Goal: Information Seeking & Learning: Find specific page/section

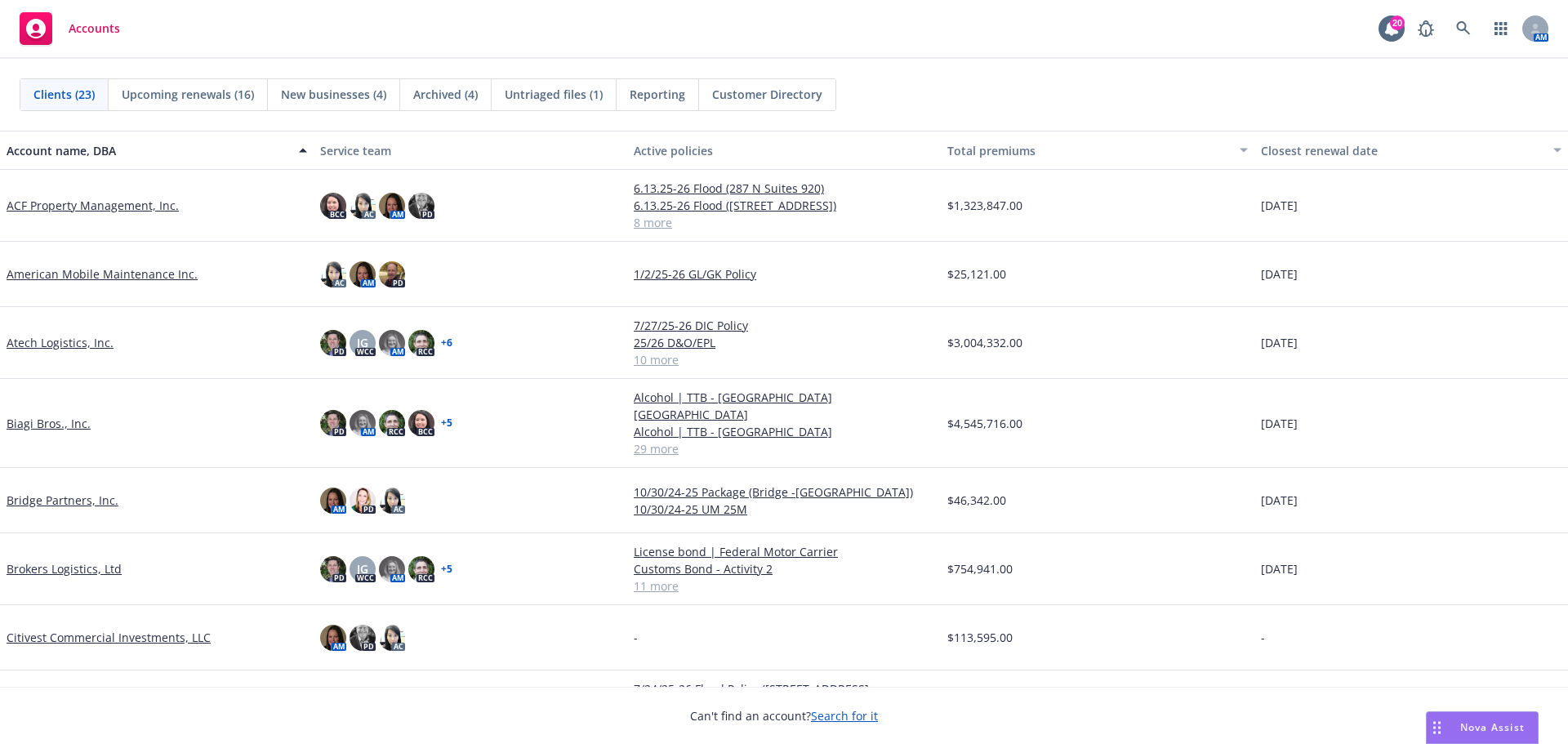
click at [52, 415] on link "Biagi Bros., Inc." at bounding box center [49, 423] width 84 height 17
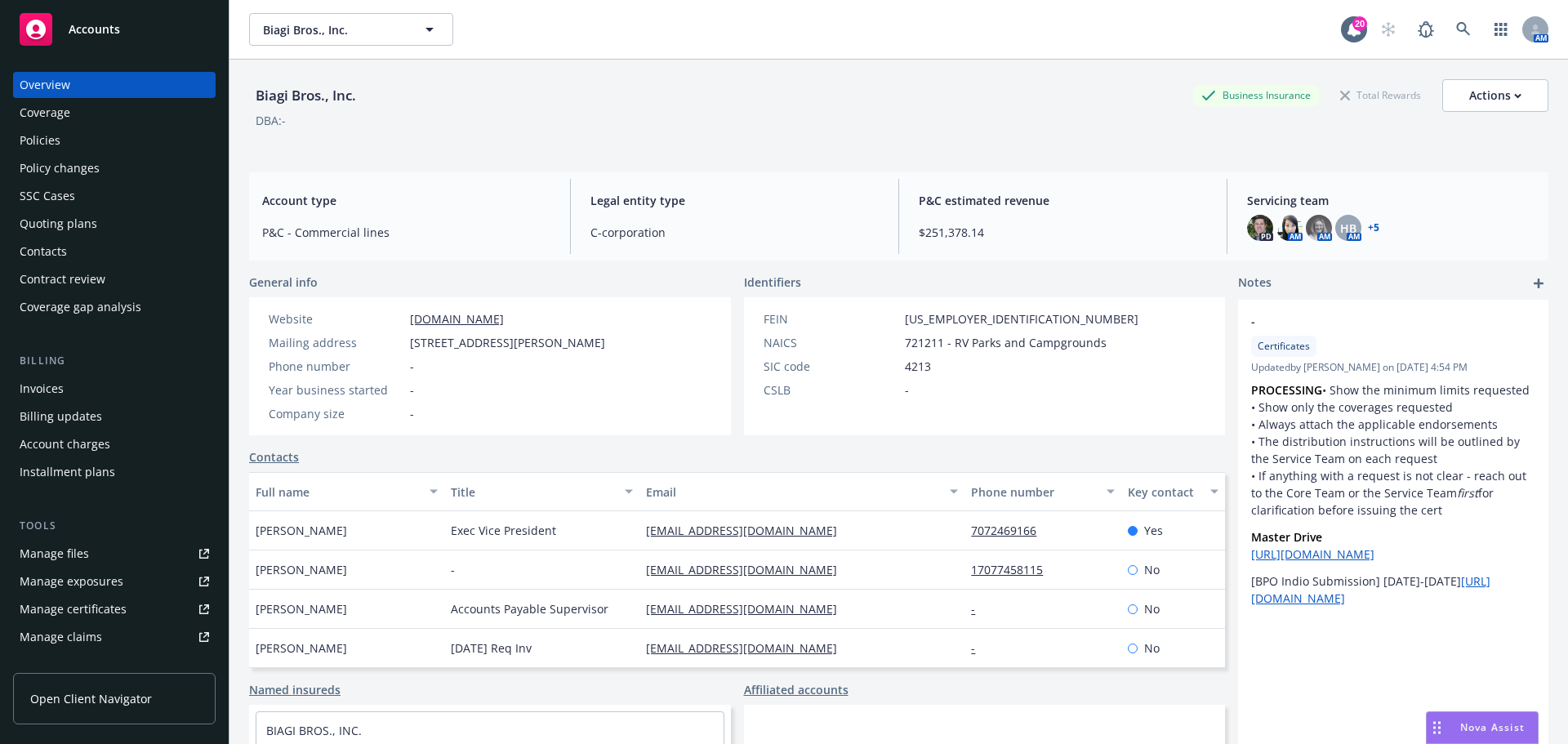
click at [114, 143] on div "Policies" at bounding box center [114, 141] width 190 height 27
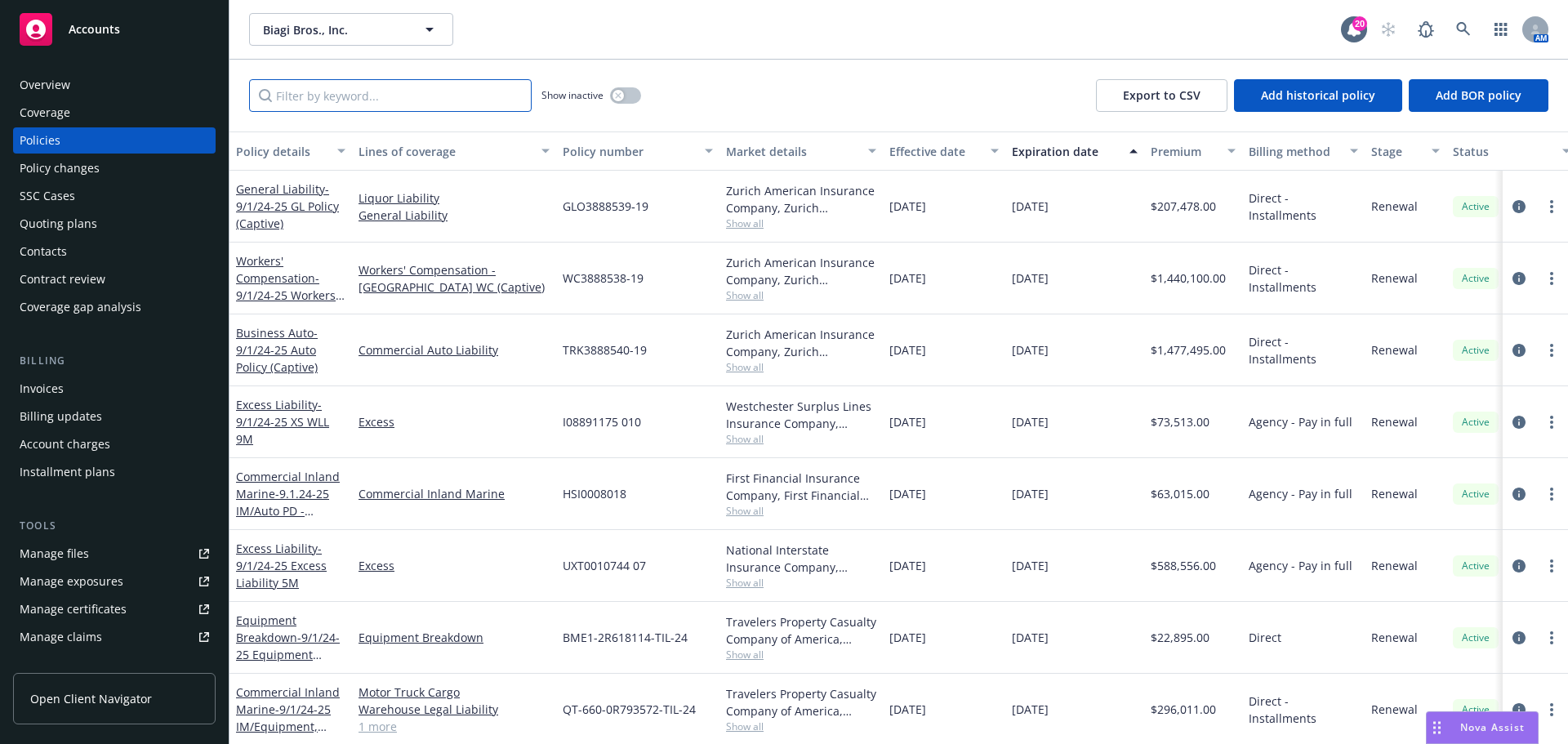
click at [457, 89] on input "Filter by keyword..." at bounding box center [391, 95] width 283 height 32
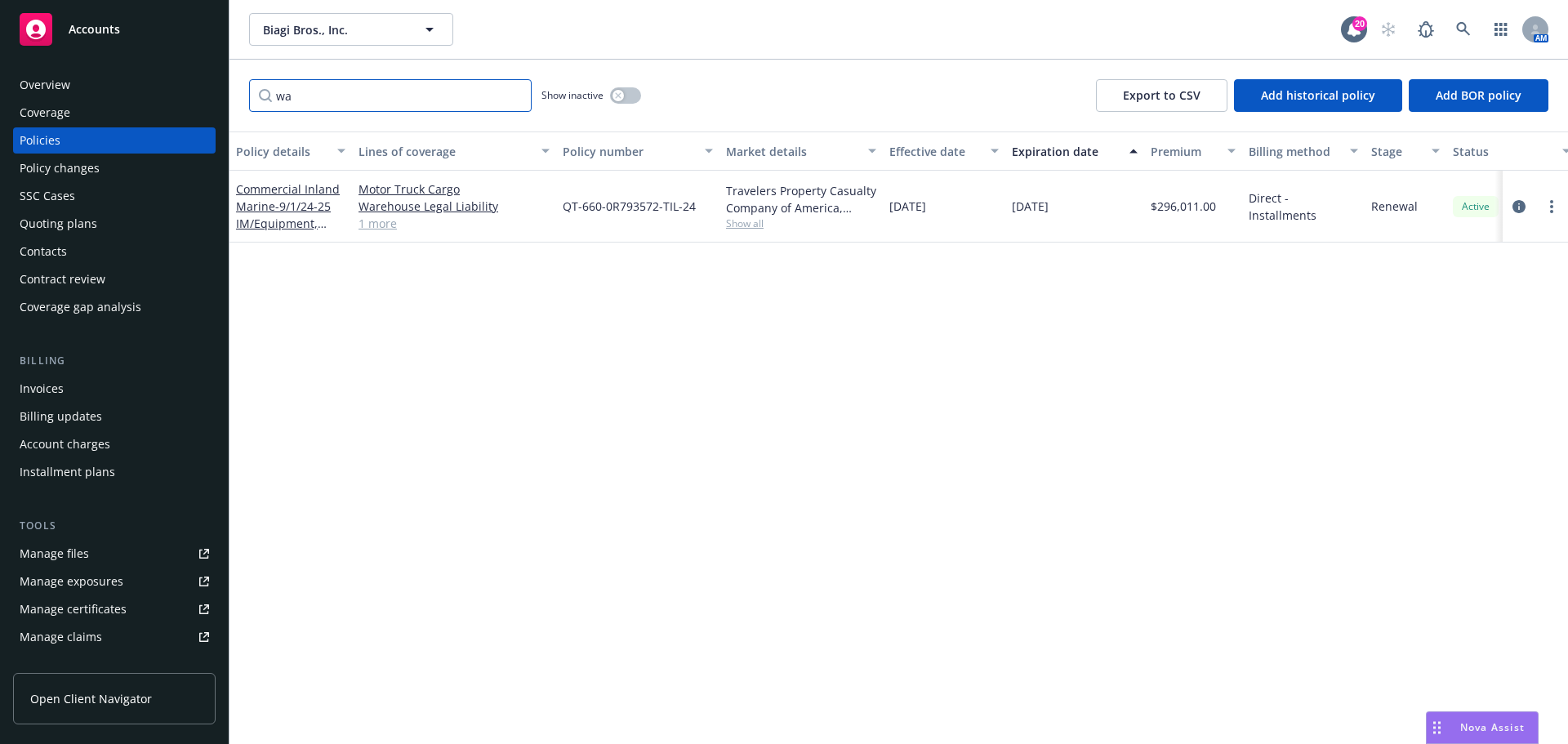
type input "w"
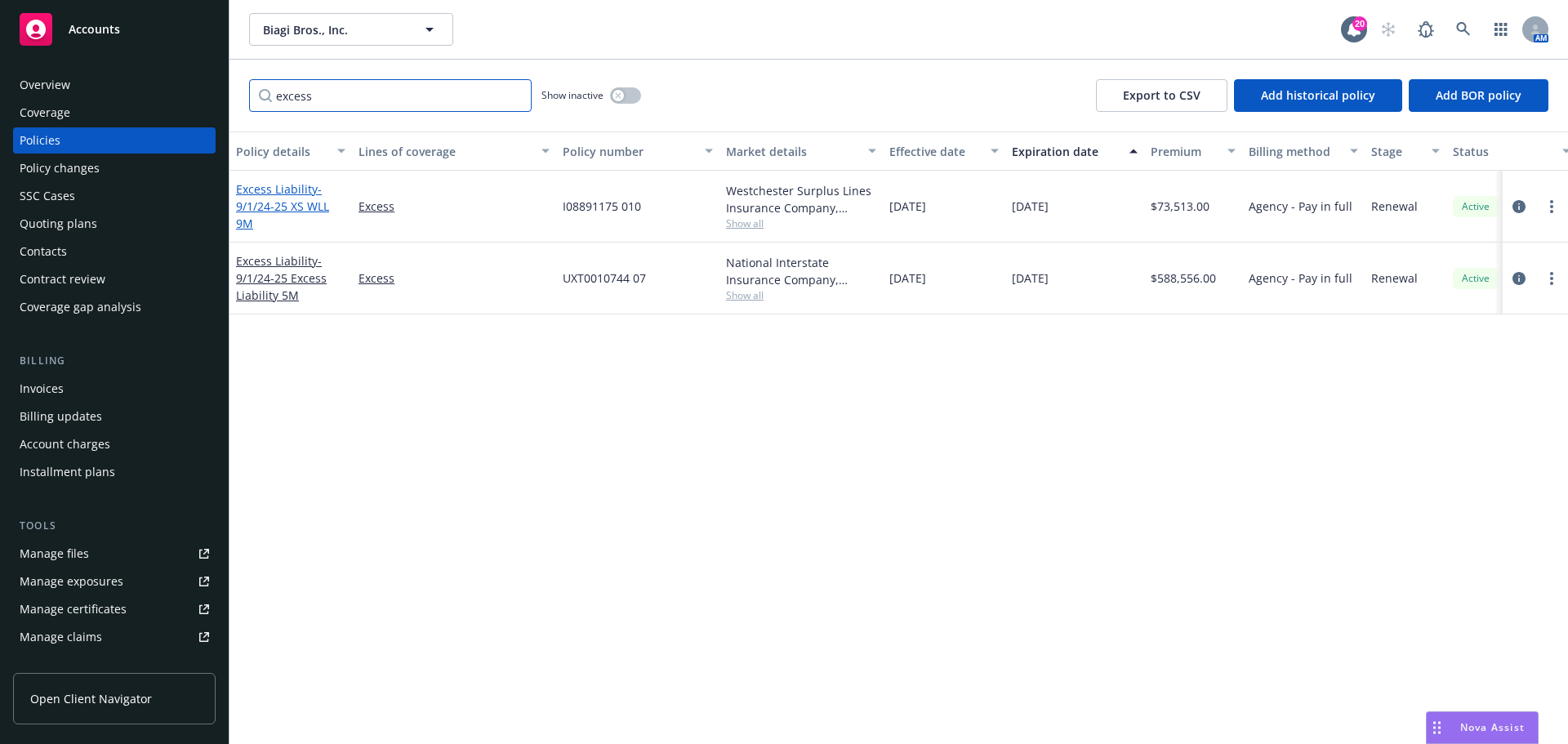
type input "excess"
click at [305, 208] on span "- 9/1/24-25 XS WLL 9M" at bounding box center [282, 206] width 93 height 50
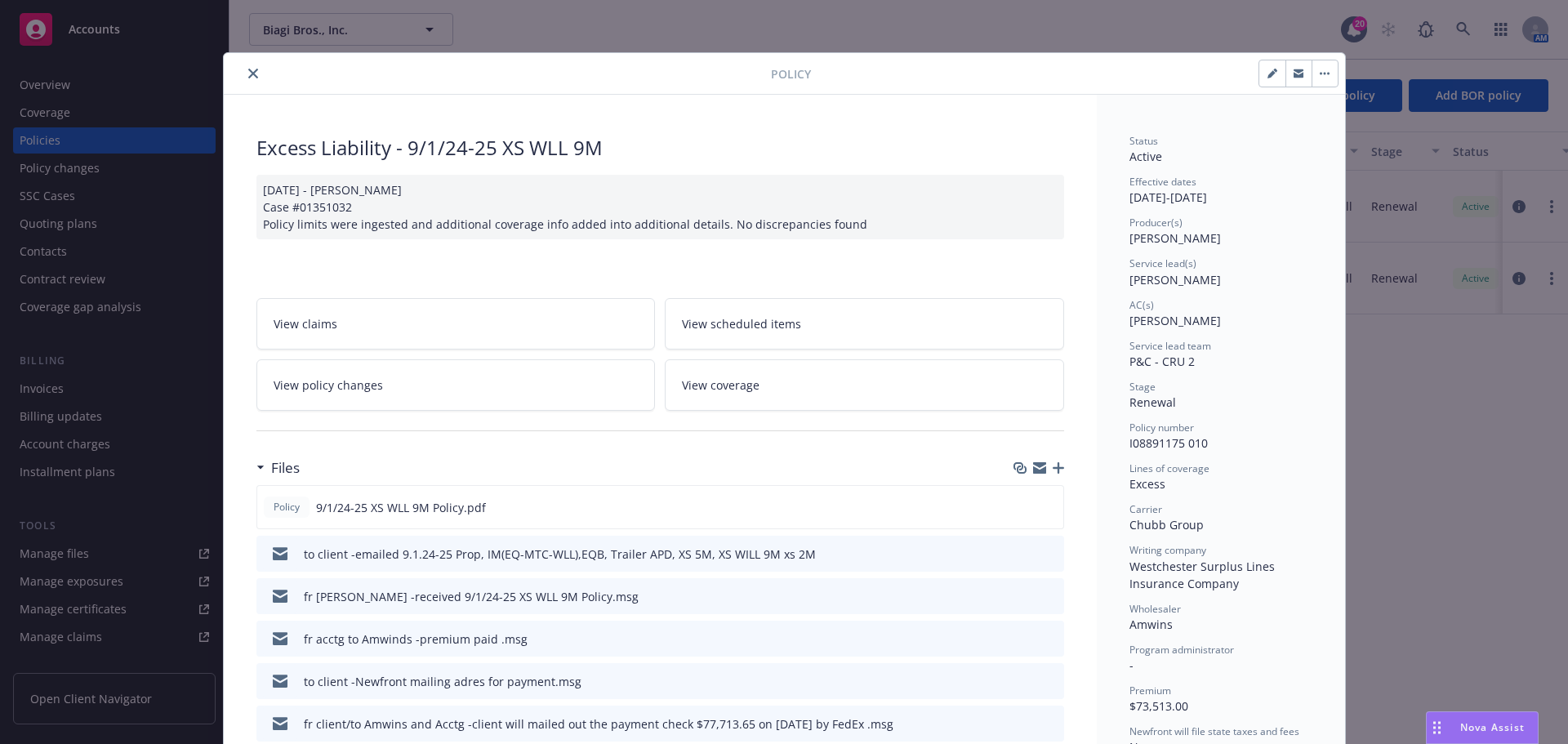
scroll to position [82, 0]
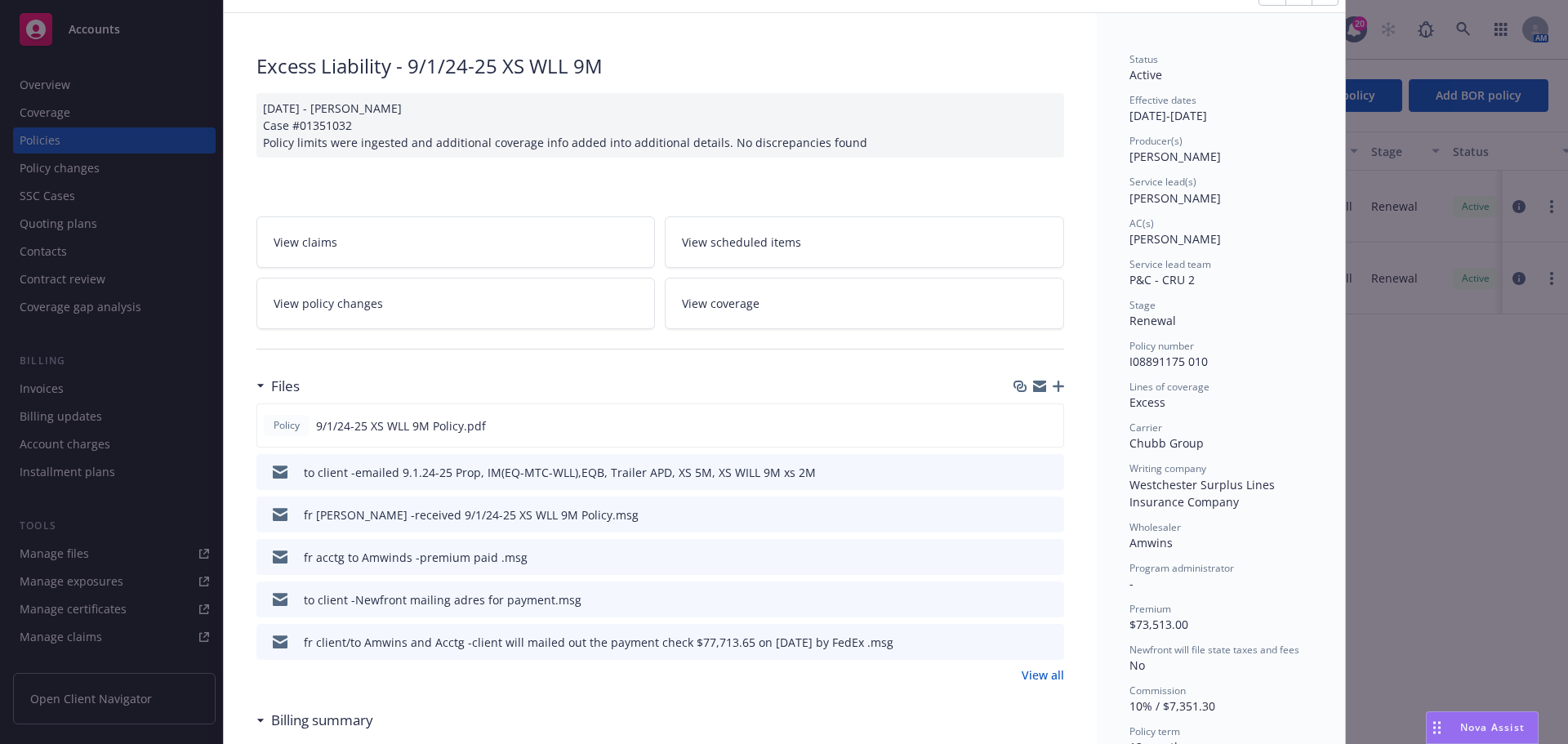
click at [1045, 681] on link "View all" at bounding box center [1042, 674] width 42 height 17
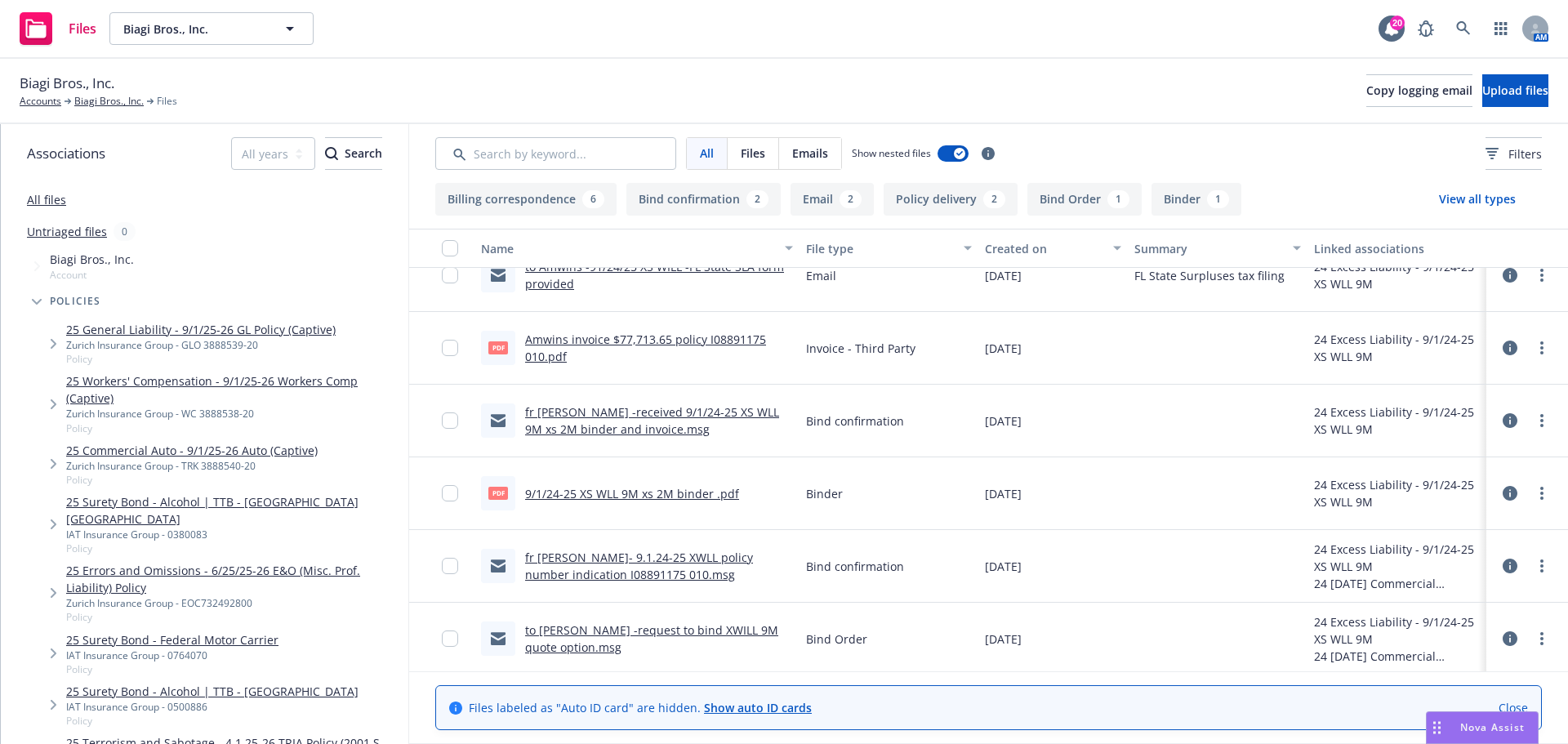
scroll to position [753, 0]
click at [701, 623] on link "to [PERSON_NAME] -request to bind XWILL 9M quote option.msg" at bounding box center [652, 634] width 253 height 32
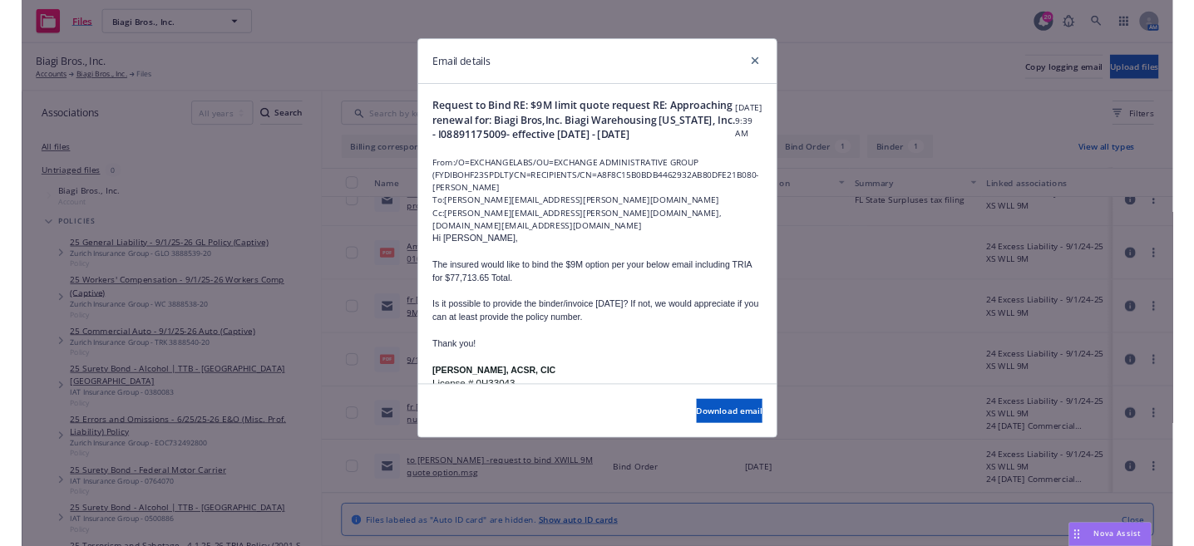
scroll to position [83, 0]
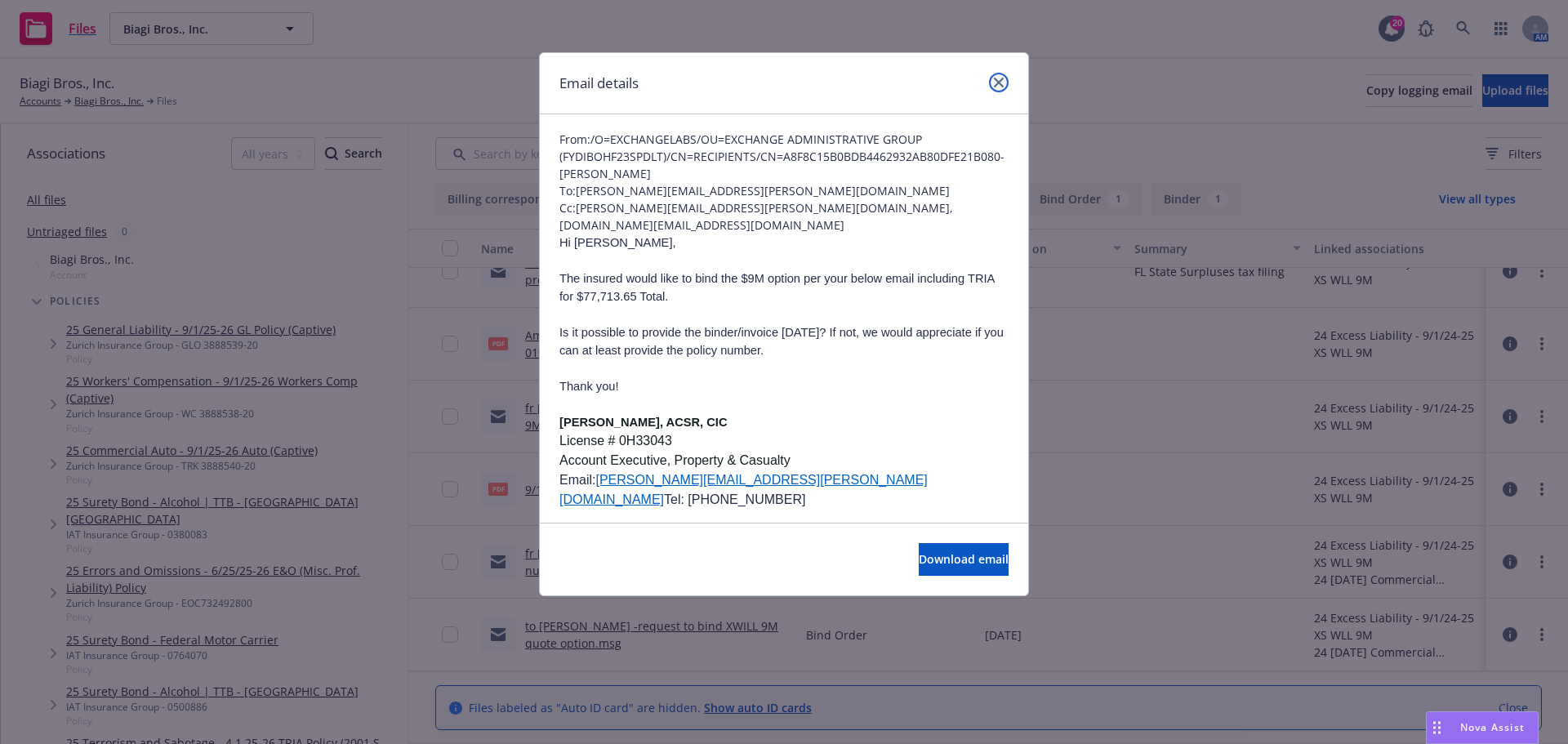
click at [996, 80] on icon "close" at bounding box center [999, 83] width 10 height 10
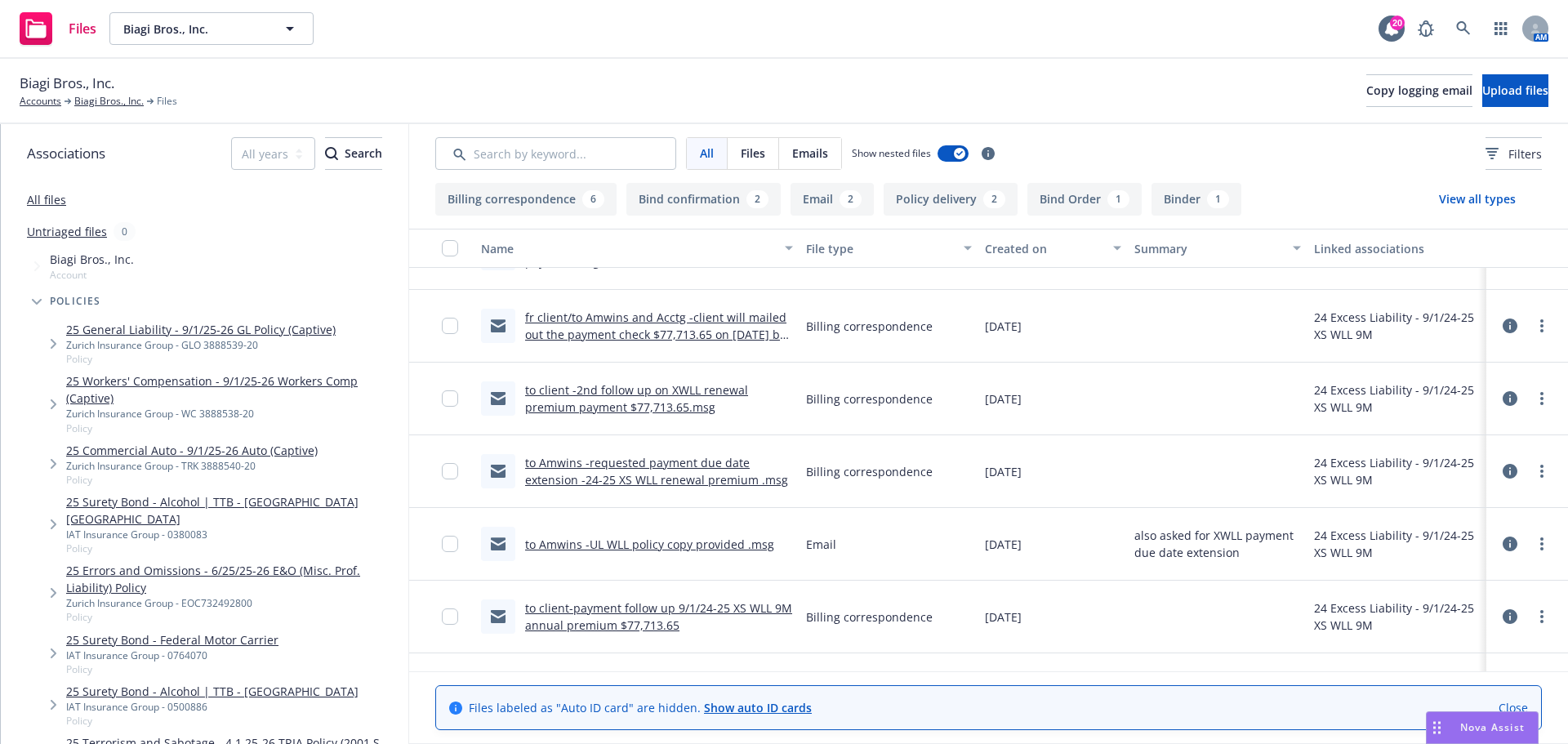
scroll to position [665, 0]
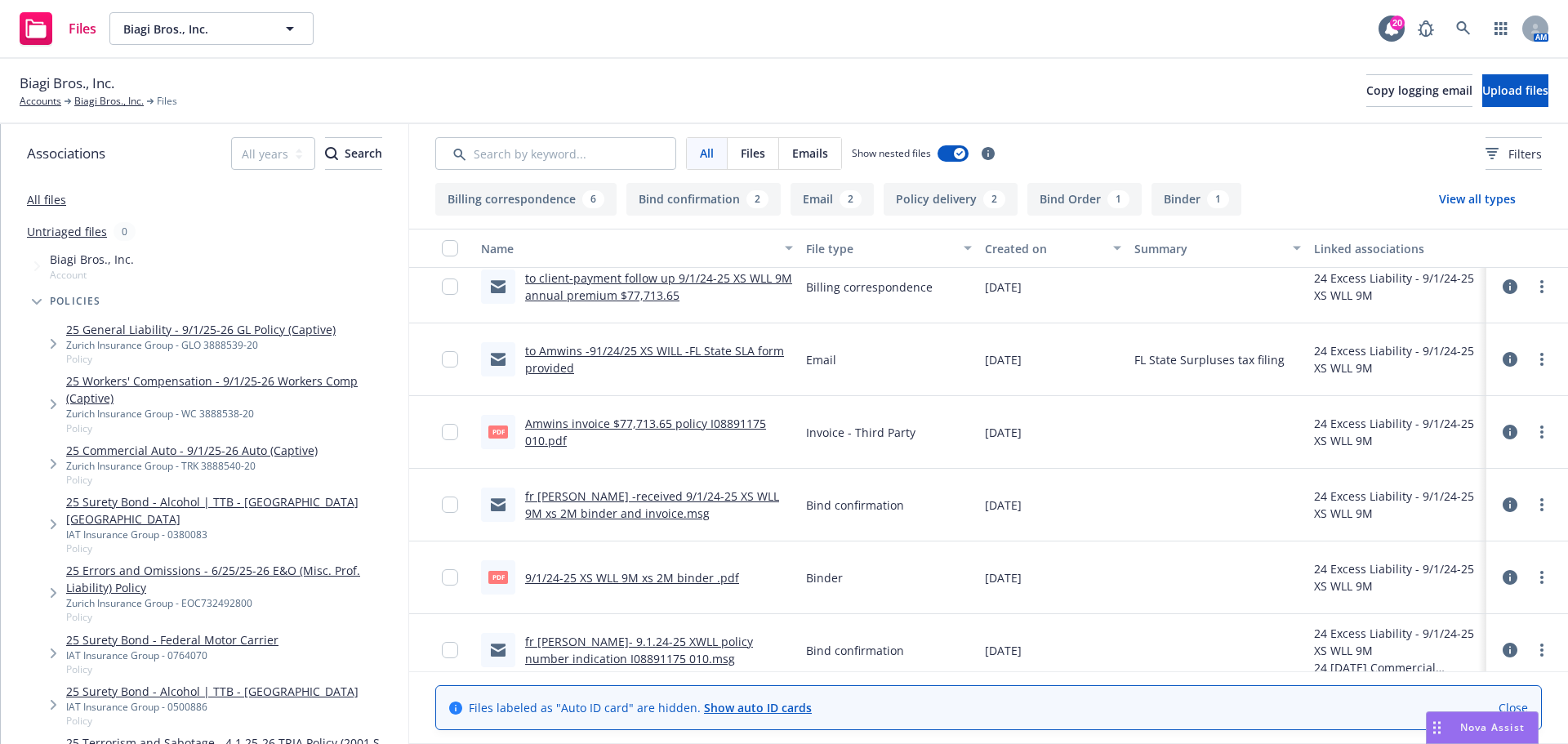
click at [723, 425] on link "Amwins invoice $77,713.65 policy I08891175 010.pdf" at bounding box center [645, 431] width 241 height 32
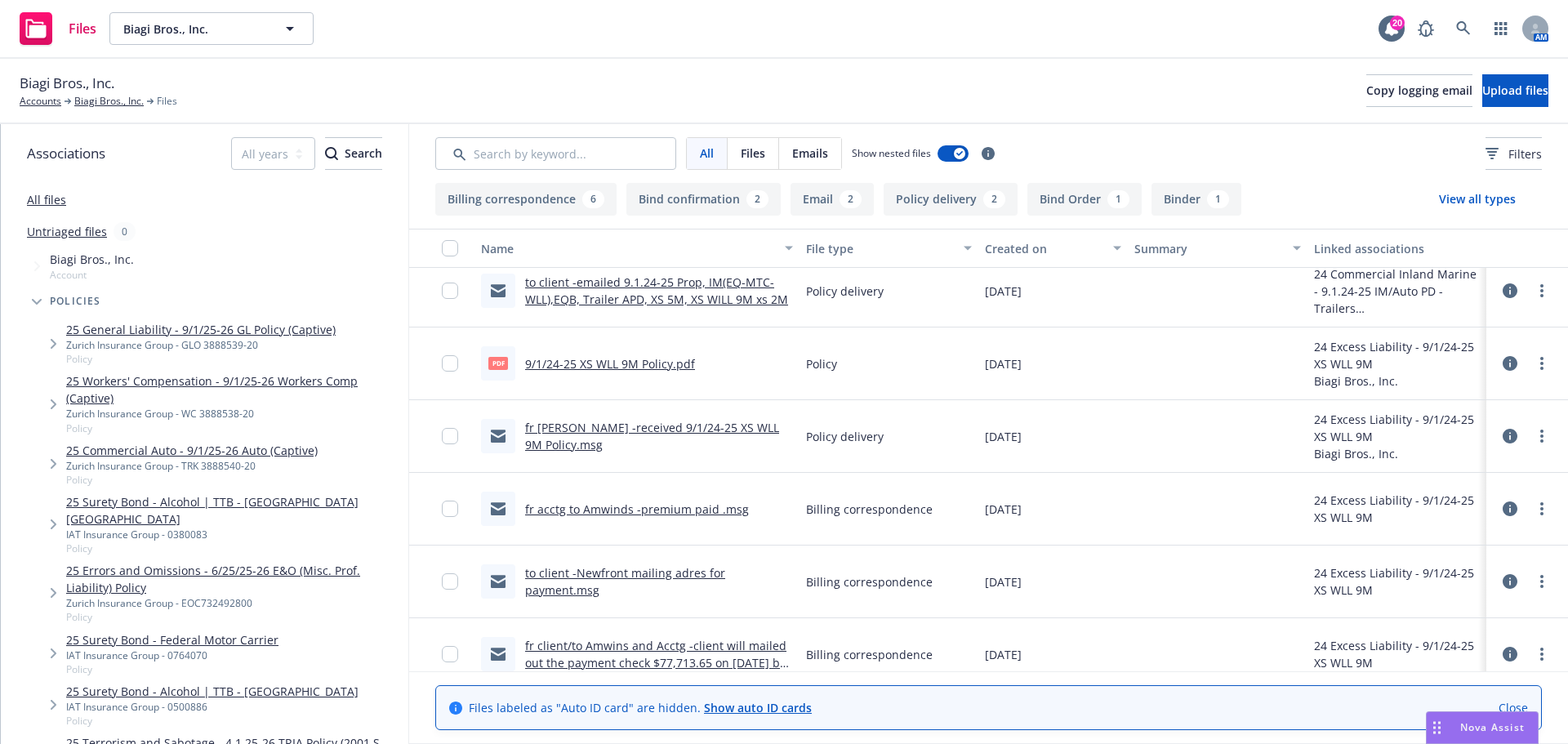
scroll to position [12, 0]
click at [677, 362] on link "9/1/24-25 XS WLL 9M Policy.pdf" at bounding box center [610, 366] width 170 height 16
